Goal: Transaction & Acquisition: Subscribe to service/newsletter

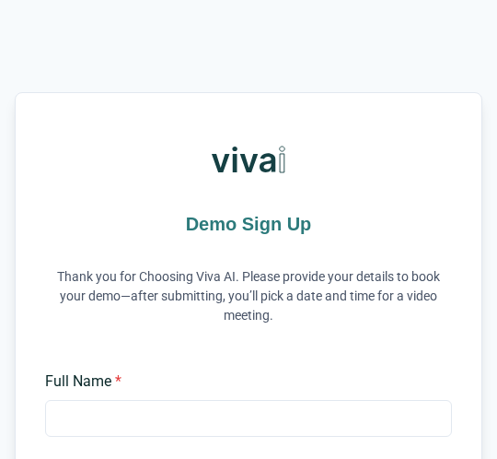
scroll to position [681, 0]
